Goal: Task Accomplishment & Management: Manage account settings

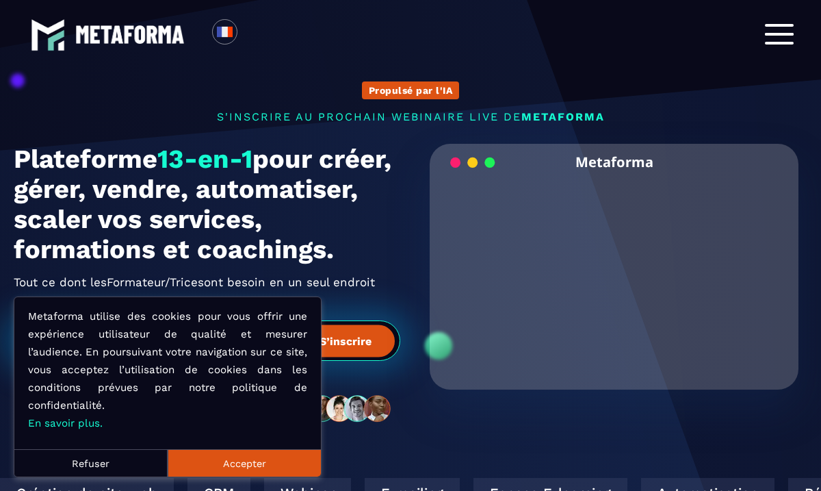
click at [773, 44] on div at bounding box center [779, 34] width 42 height 35
click at [784, 23] on div at bounding box center [779, 34] width 42 height 35
click at [784, 31] on div at bounding box center [779, 34] width 29 height 21
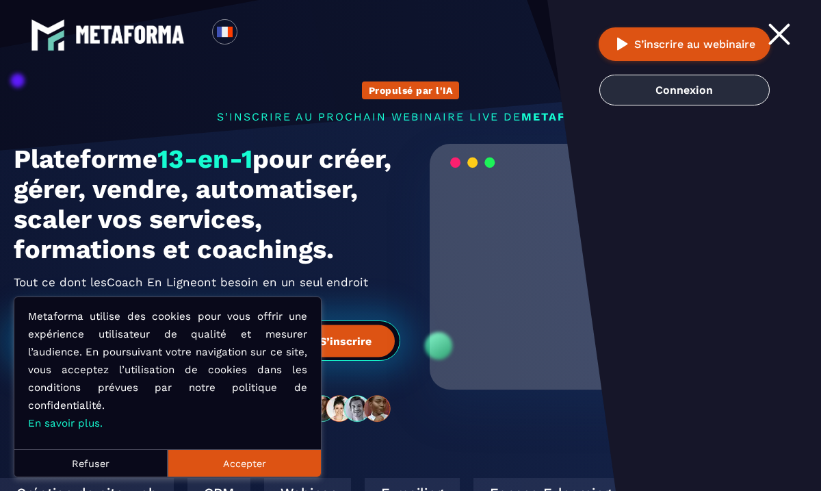
click at [676, 86] on link "Connexion" at bounding box center [685, 90] width 170 height 31
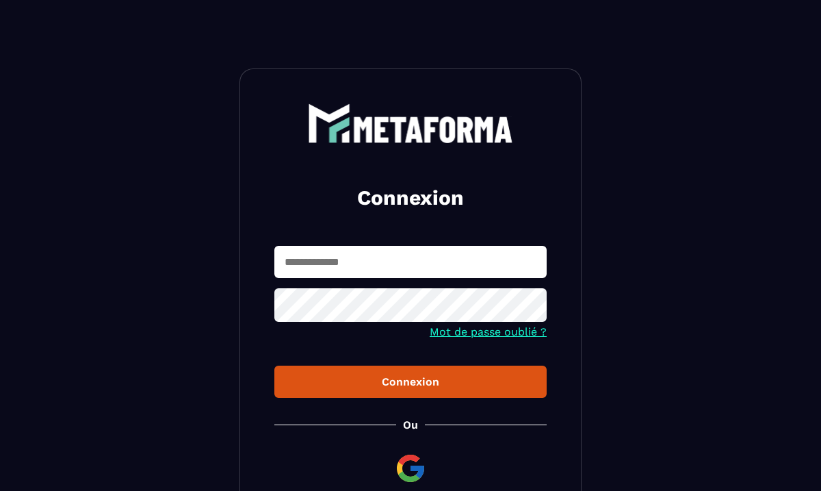
type input "**********"
click at [402, 398] on button "Connexion" at bounding box center [410, 382] width 272 height 32
